Goal: Task Accomplishment & Management: Manage account settings

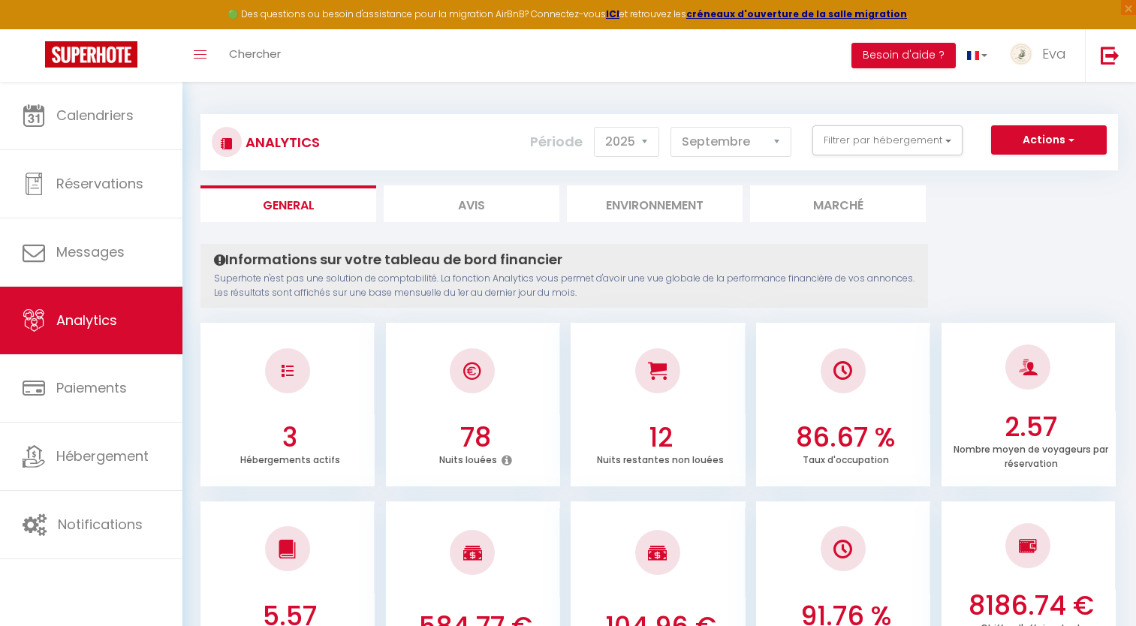
select select "2025"
select select "9"
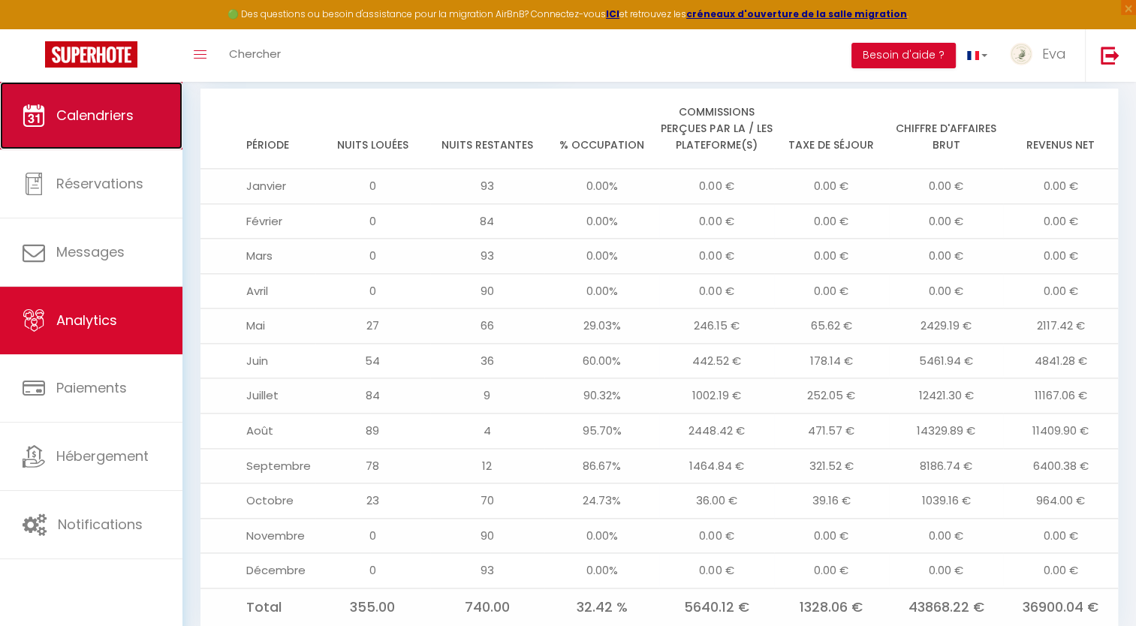
click at [125, 118] on span "Calendriers" at bounding box center [94, 115] width 77 height 19
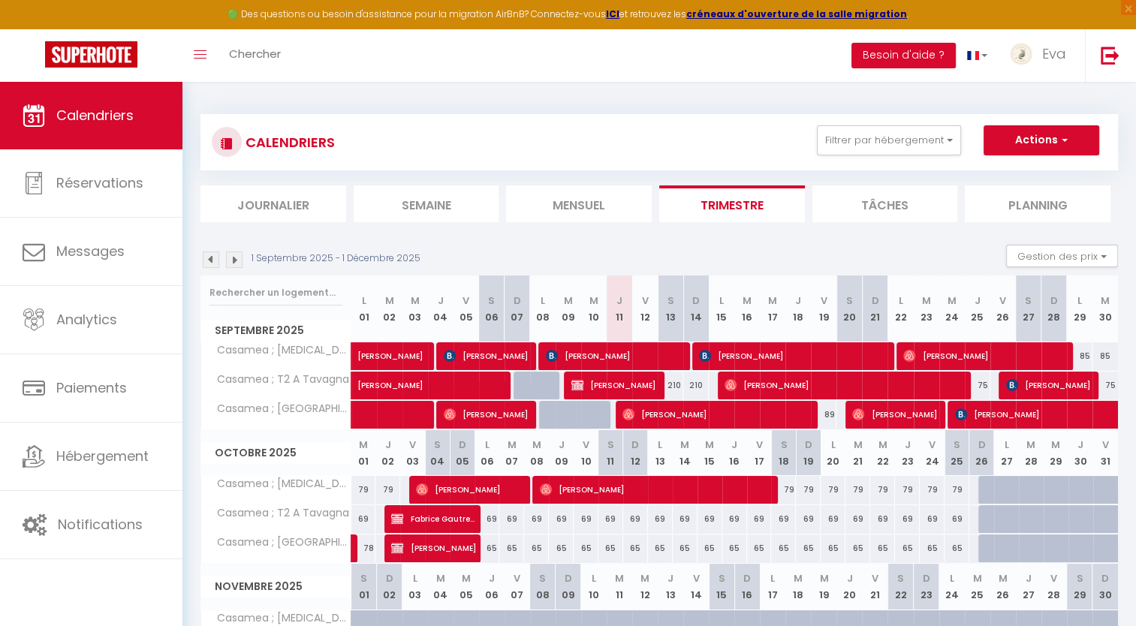
click at [789, 490] on div "79" at bounding box center [783, 490] width 25 height 28
type input "79"
type input "[PERSON_NAME] 18 Octobre 2025"
type input "Dim 19 Octobre 2025"
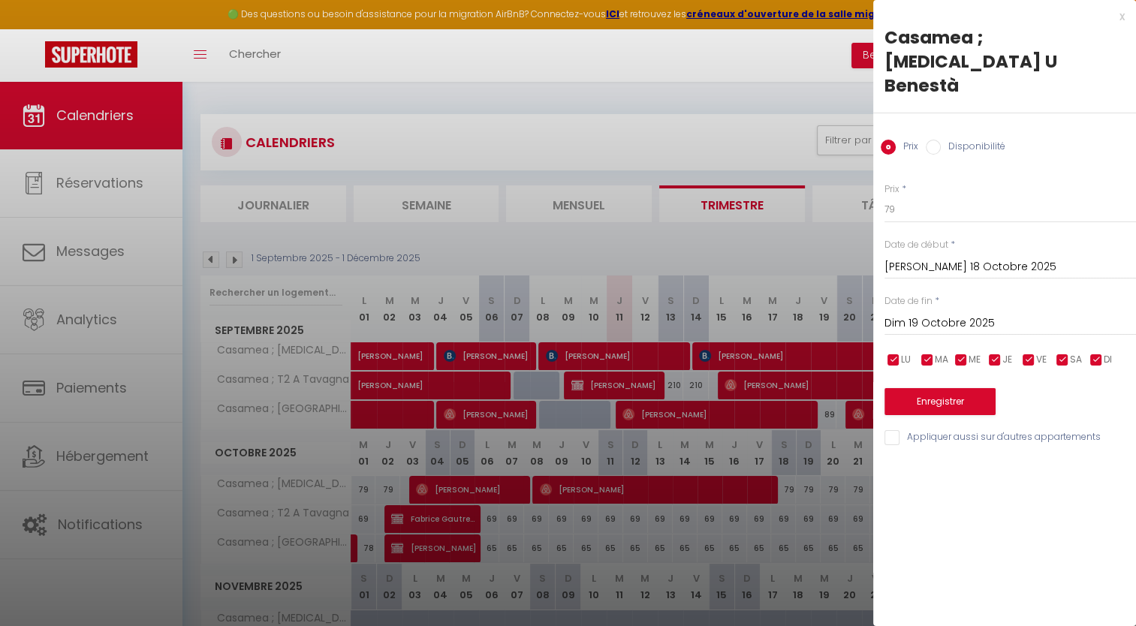
click at [927, 140] on input "Disponibilité" at bounding box center [933, 147] width 15 height 15
radio input "true"
radio input "false"
click at [926, 259] on input "[PERSON_NAME] 18 Octobre 2025" at bounding box center [1011, 269] width 252 height 20
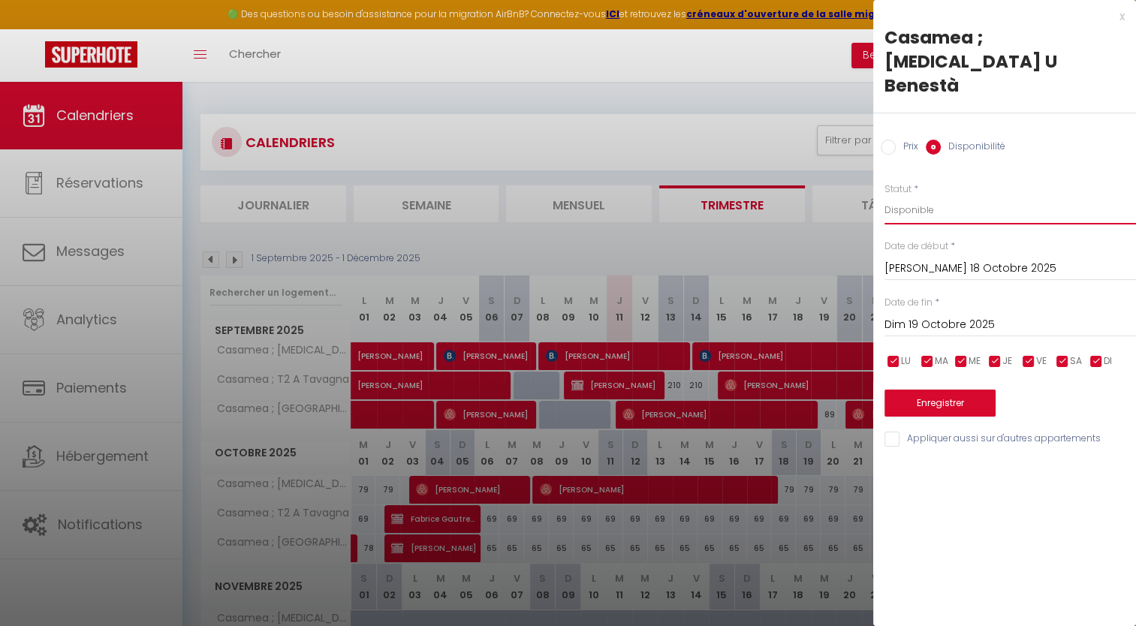
click at [958, 196] on select "Disponible Indisponible" at bounding box center [1011, 210] width 252 height 29
select select "0"
click at [885, 196] on select "Disponible Indisponible" at bounding box center [1011, 210] width 252 height 29
click at [917, 315] on input "Dim 19 Octobre 2025" at bounding box center [1011, 325] width 252 height 20
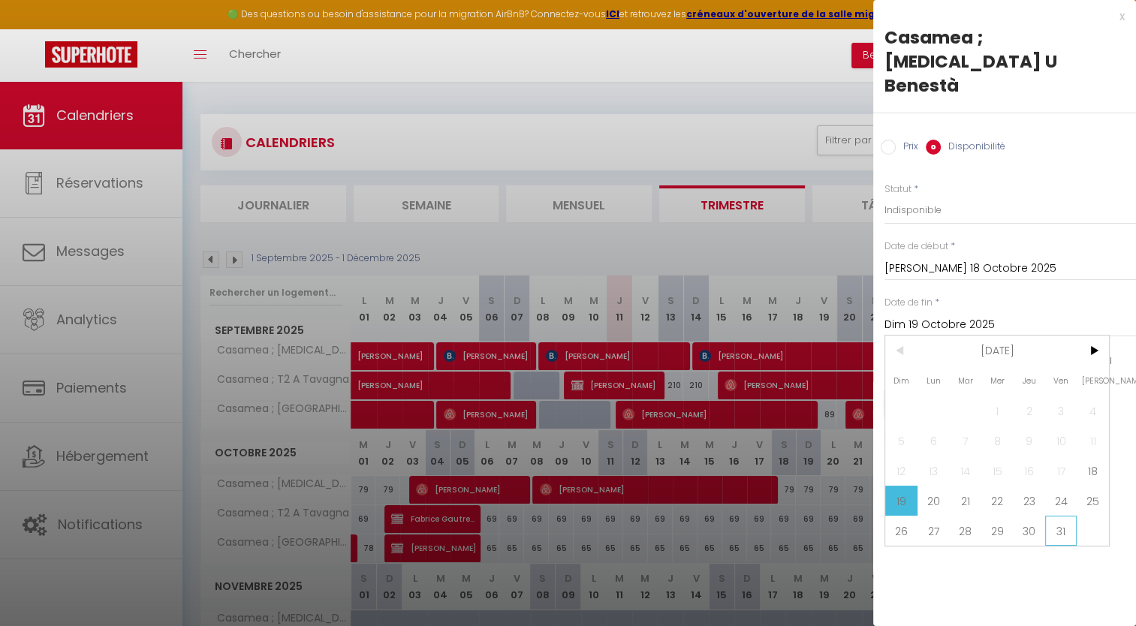
click at [1060, 516] on span "31" at bounding box center [1061, 531] width 32 height 30
type input "Ven 31 Octobre 2025"
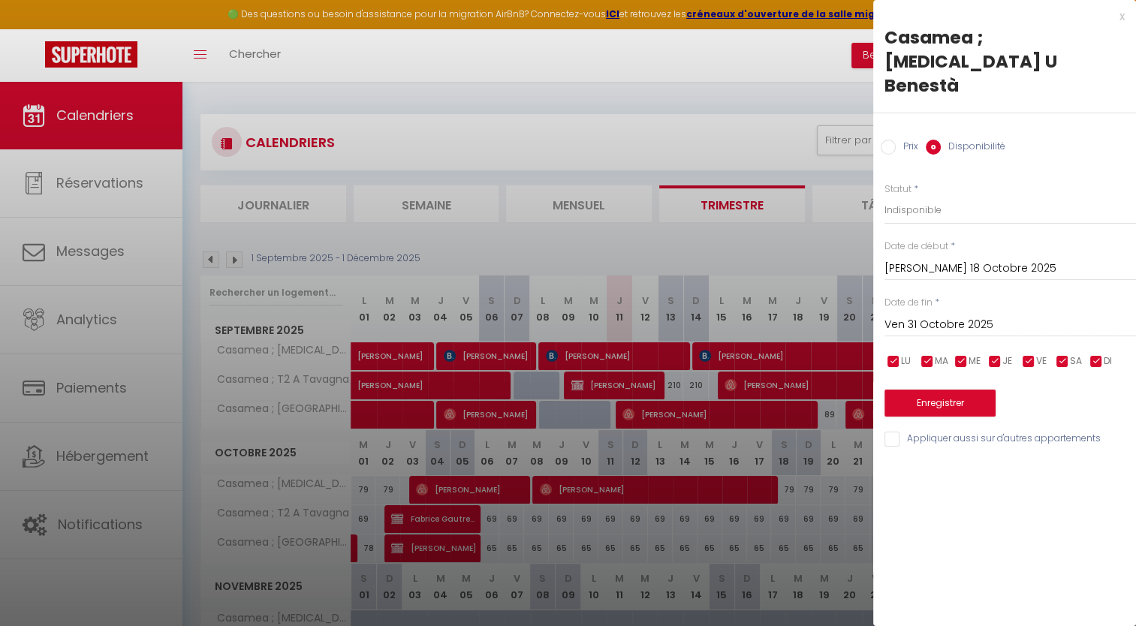
click at [894, 432] on input "Appliquer aussi sur d'autres appartements" at bounding box center [1011, 439] width 252 height 15
checkbox input "true"
click at [949, 390] on button "Enregistrer" at bounding box center [940, 403] width 111 height 27
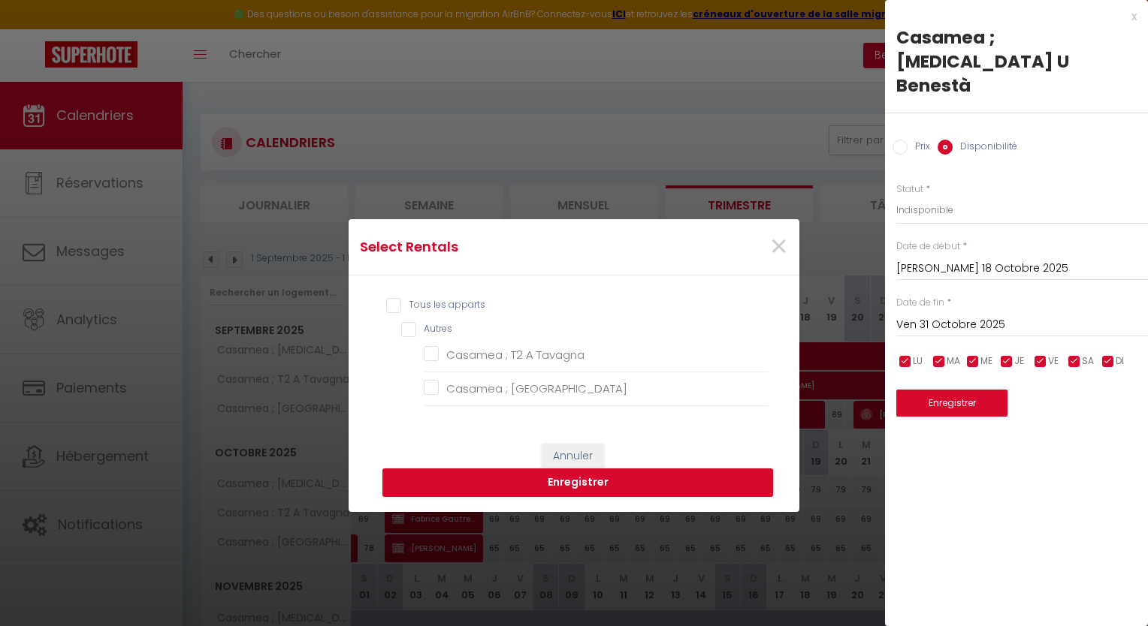
click at [390, 311] on input "Tous les apparts" at bounding box center [577, 305] width 383 height 15
checkbox input "true"
checkbox Tavagna "true"
checkbox Sognu "true"
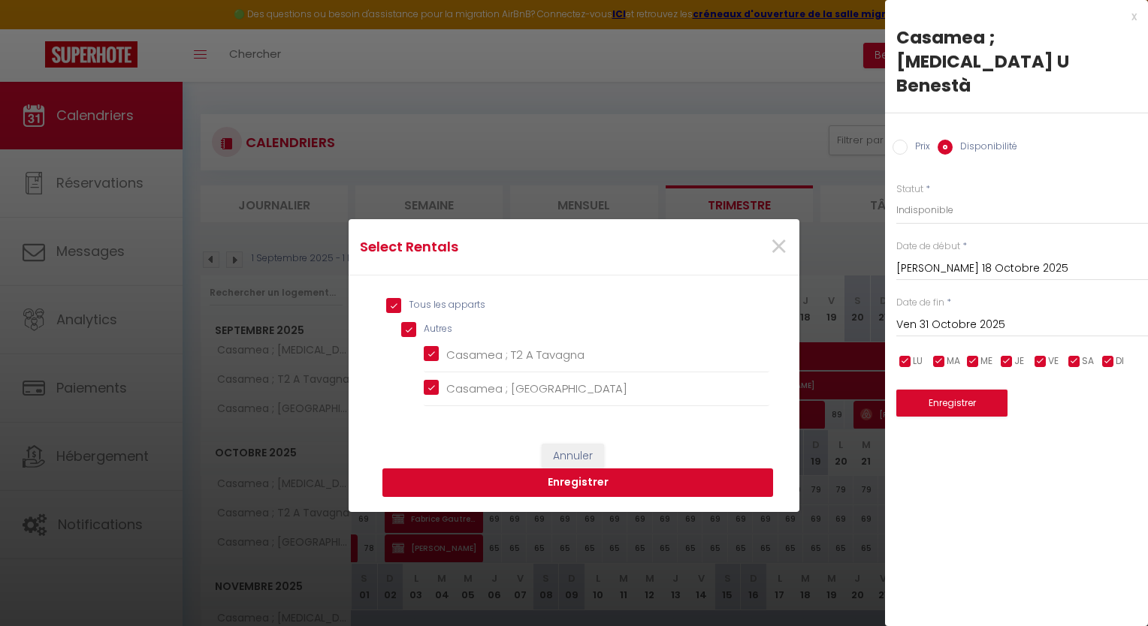
click at [520, 474] on button "Enregistrer" at bounding box center [577, 483] width 391 height 29
